Goal: Book appointment/travel/reservation

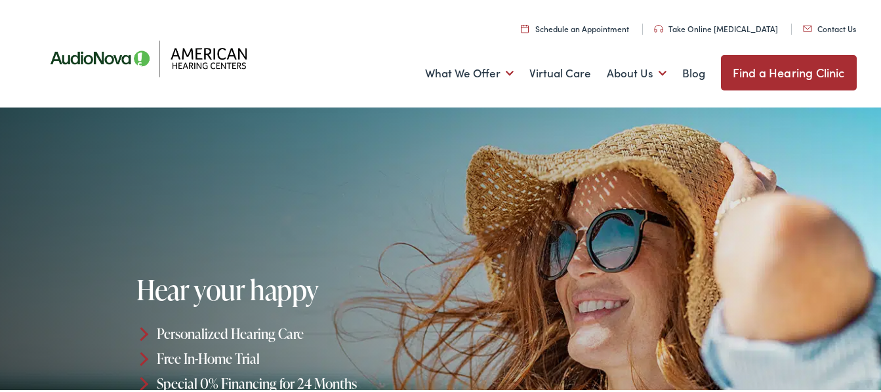
click at [798, 68] on link "Find a Hearing Clinic" at bounding box center [789, 69] width 136 height 35
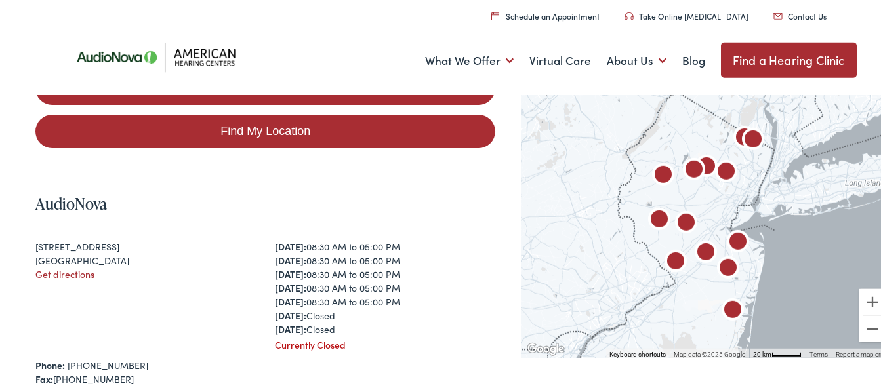
scroll to position [254, 0]
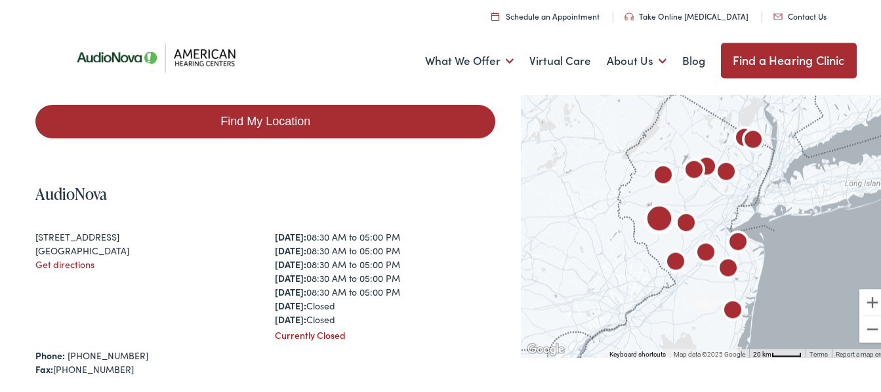
click at [62, 262] on link "Get directions" at bounding box center [64, 261] width 59 height 13
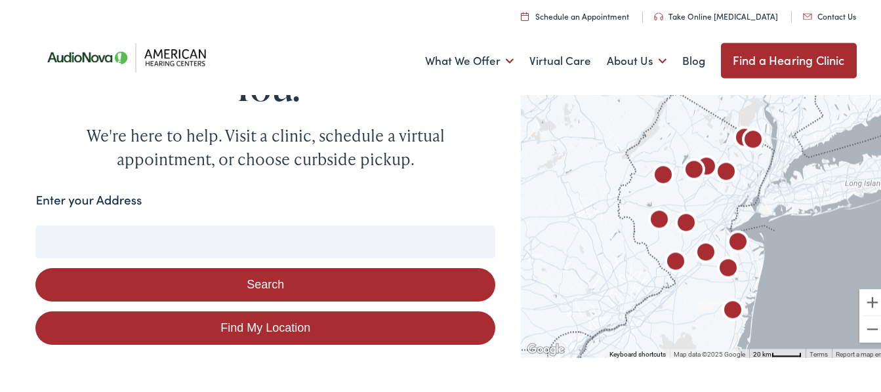
scroll to position [0, 0]
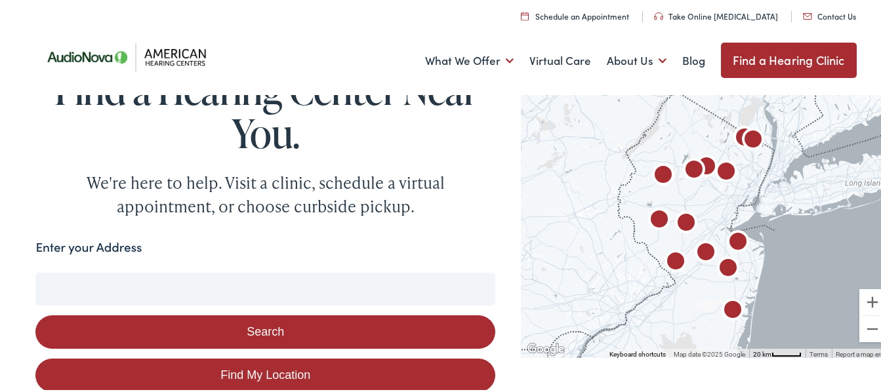
click at [596, 10] on link "Schedule an Appointment" at bounding box center [575, 13] width 108 height 11
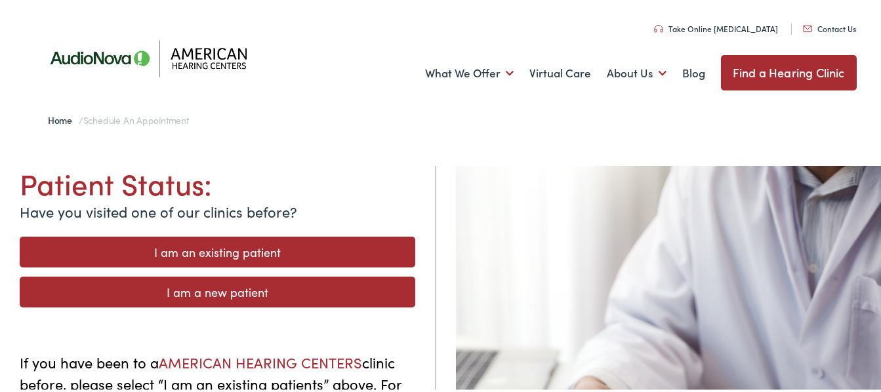
click at [228, 284] on link "I am a new patient" at bounding box center [218, 289] width 396 height 31
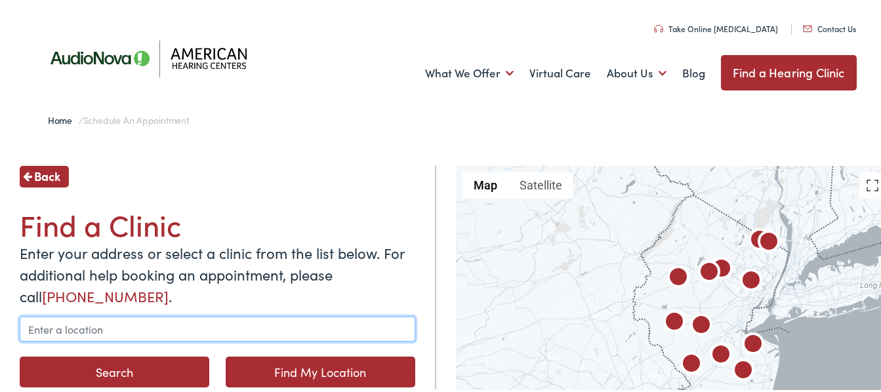
click at [51, 325] on input "text" at bounding box center [218, 326] width 396 height 25
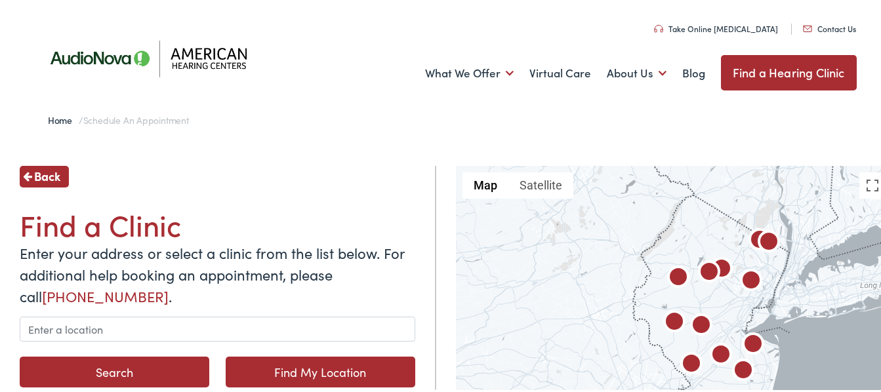
click at [308, 367] on link "Find My Location" at bounding box center [321, 369] width 190 height 31
type input "Milford, New Jersey"
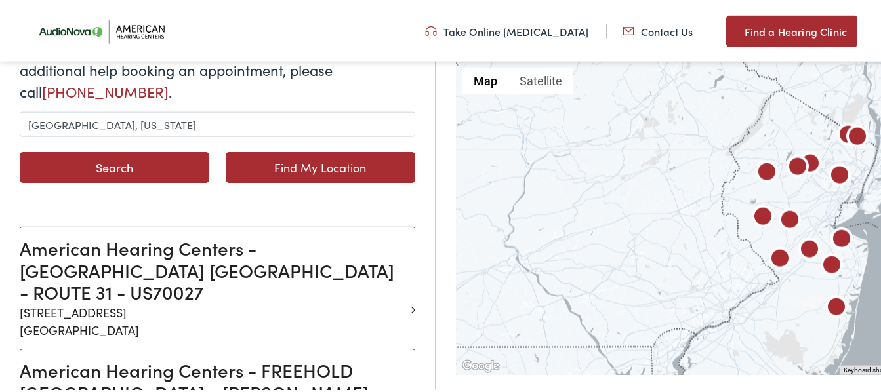
scroll to position [215, 0]
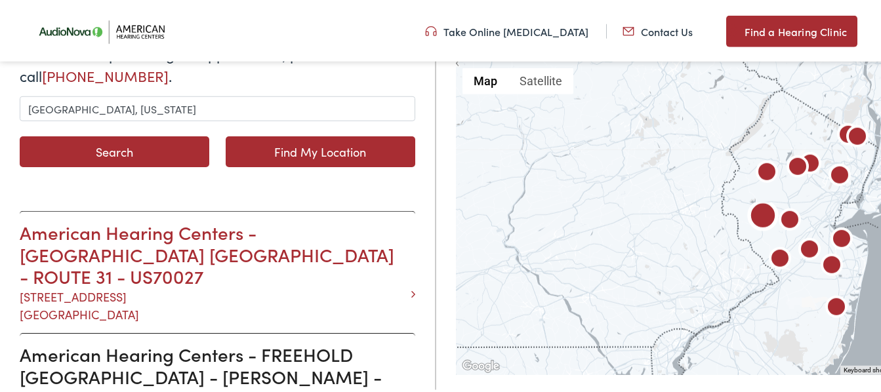
click at [254, 237] on h3 "American Hearing Centers - FLEMINGTON NJ - ROUTE 31 - US70027" at bounding box center [213, 252] width 386 height 66
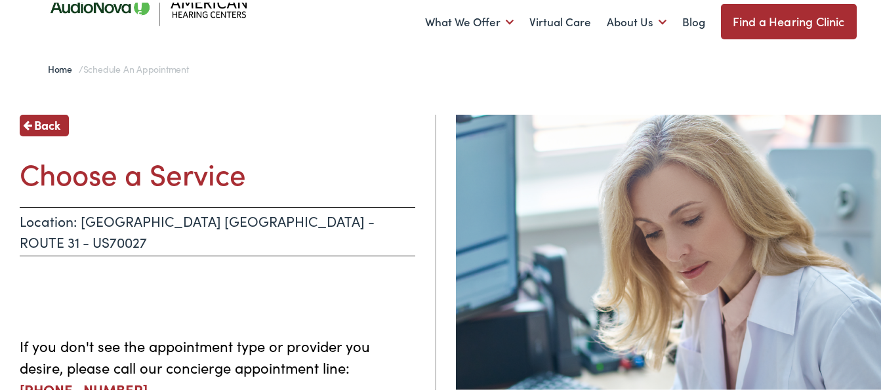
scroll to position [48, 0]
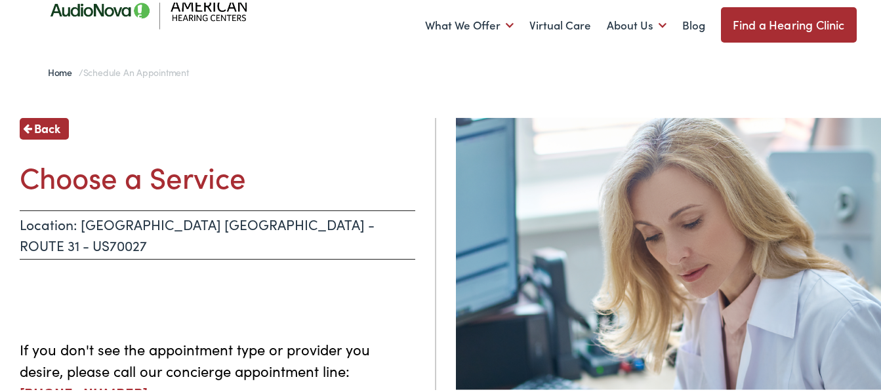
click at [47, 126] on span "Back" at bounding box center [47, 126] width 26 height 18
